Goal: Task Accomplishment & Management: Complete application form

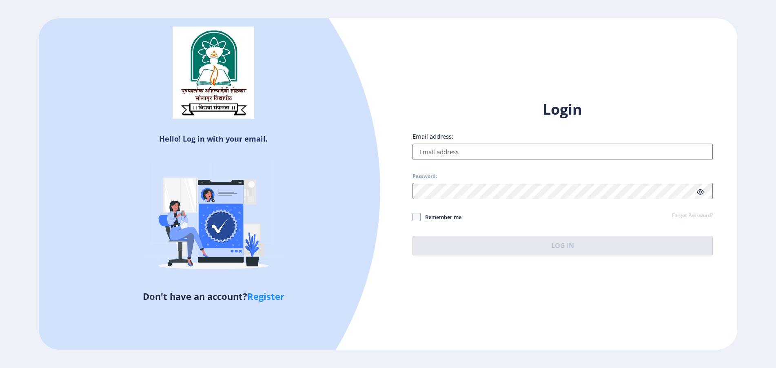
click at [429, 159] on input "Email address:" at bounding box center [563, 152] width 300 height 16
click at [487, 151] on input "Email address:" at bounding box center [563, 152] width 300 height 16
type input "[EMAIL_ADDRESS][DOMAIN_NAME]"
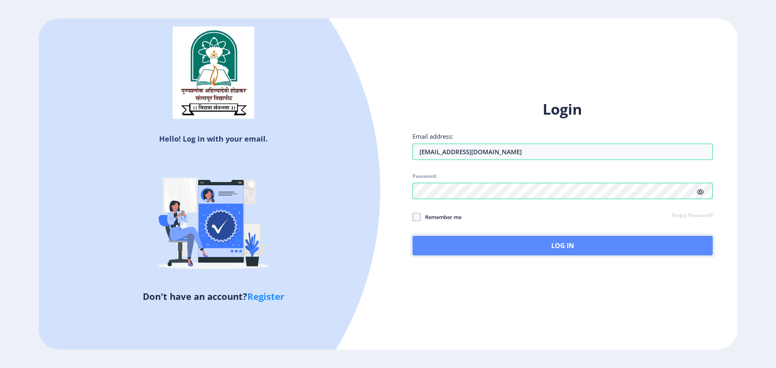
click at [446, 250] on button "Log In" at bounding box center [563, 246] width 300 height 20
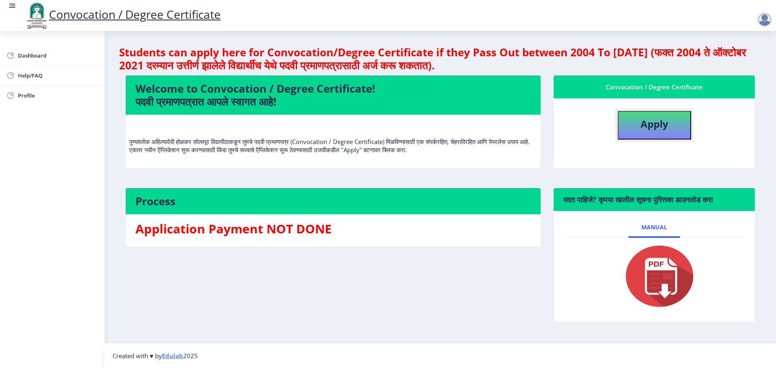
click at [630, 132] on button "Apply" at bounding box center [654, 125] width 73 height 29
select select
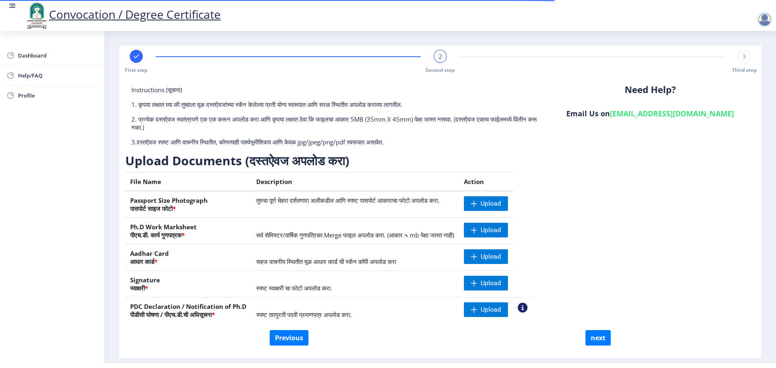
click at [131, 67] on span "First step" at bounding box center [136, 70] width 23 height 7
select select "Regular"
select select "English"
select select "April"
select select "PASS CLASS"
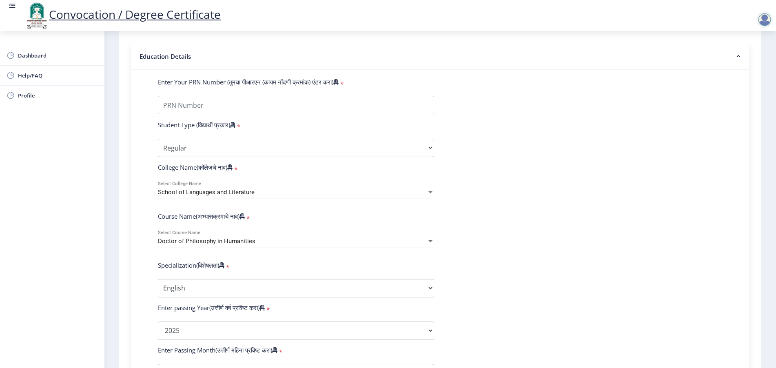
scroll to position [179, 0]
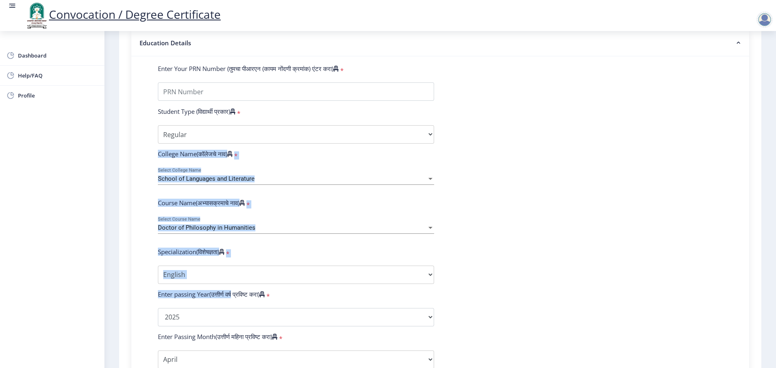
drag, startPoint x: 156, startPoint y: 164, endPoint x: 234, endPoint y: 293, distance: 151.5
click at [234, 293] on form "Enter Your PRN Number (तुमचा पीआरएन (कायम नोंदणी क्रमांक) एंटर करा) * Student T…" at bounding box center [440, 323] width 577 height 518
copy form "College Name(कॉलेजचे नाव) * School of Languages and Literature Select College N…"
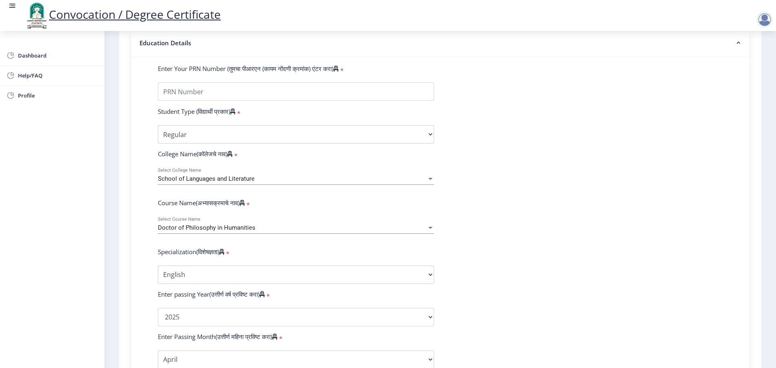
click at [529, 148] on form "Enter Your PRN Number (तुमचा पीआरएन (कायम नोंदणी क्रमांक) एंटर करा) * Student T…" at bounding box center [440, 323] width 577 height 518
